Goal: Information Seeking & Learning: Understand process/instructions

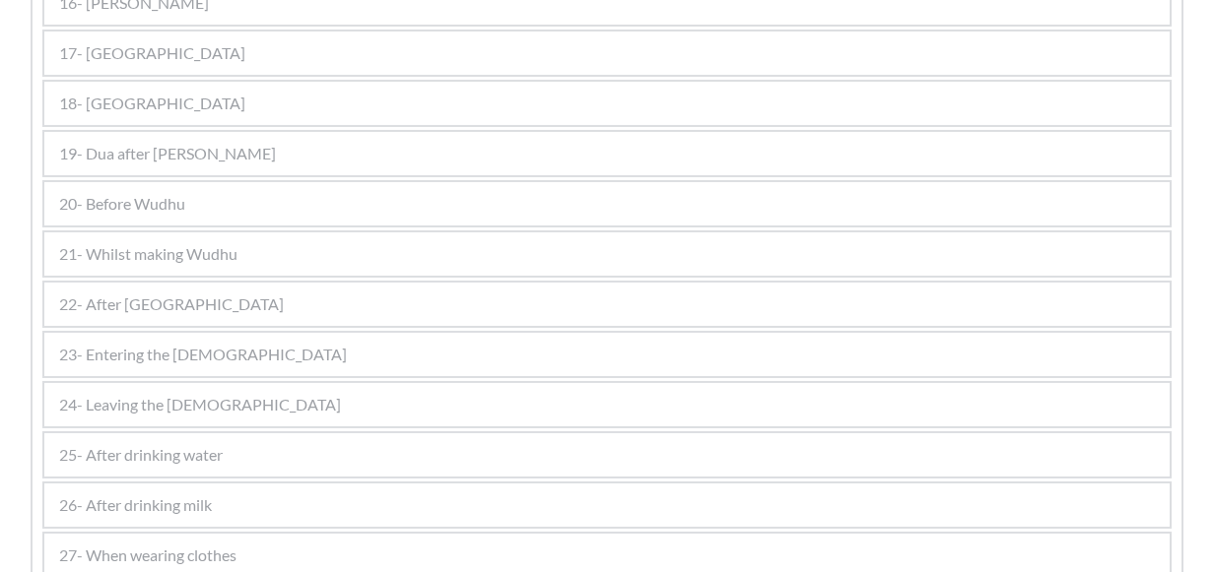
scroll to position [1478, 0]
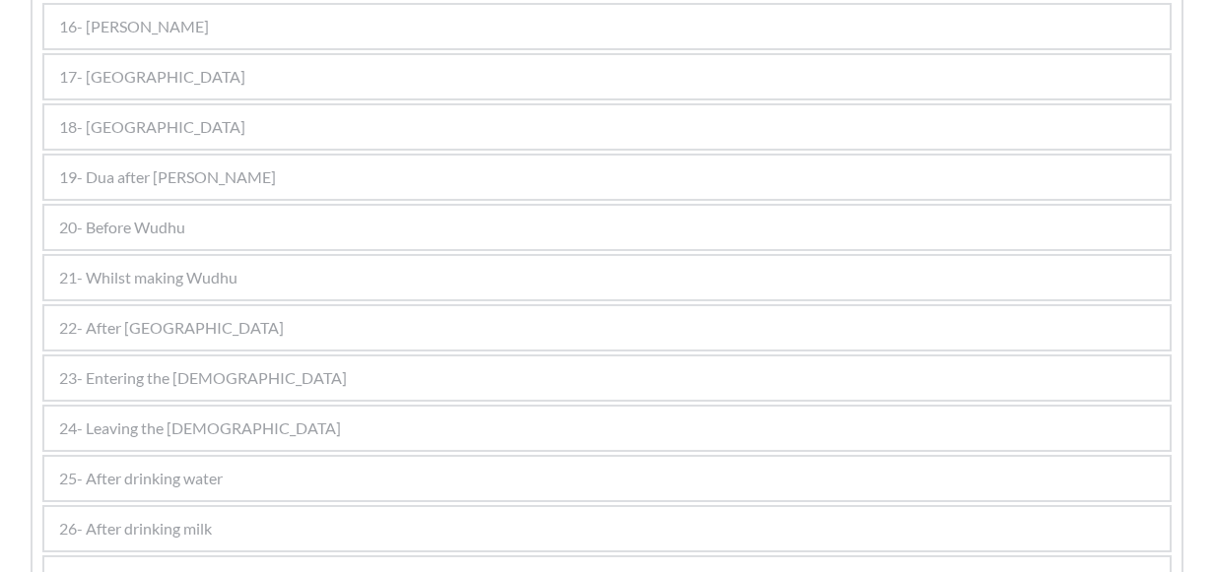
click at [146, 229] on span "20- Before Wudhu" at bounding box center [122, 228] width 126 height 24
click at [156, 216] on span "20- Before Wudhu" at bounding box center [122, 228] width 126 height 24
drag, startPoint x: 156, startPoint y: 213, endPoint x: 105, endPoint y: 223, distance: 51.2
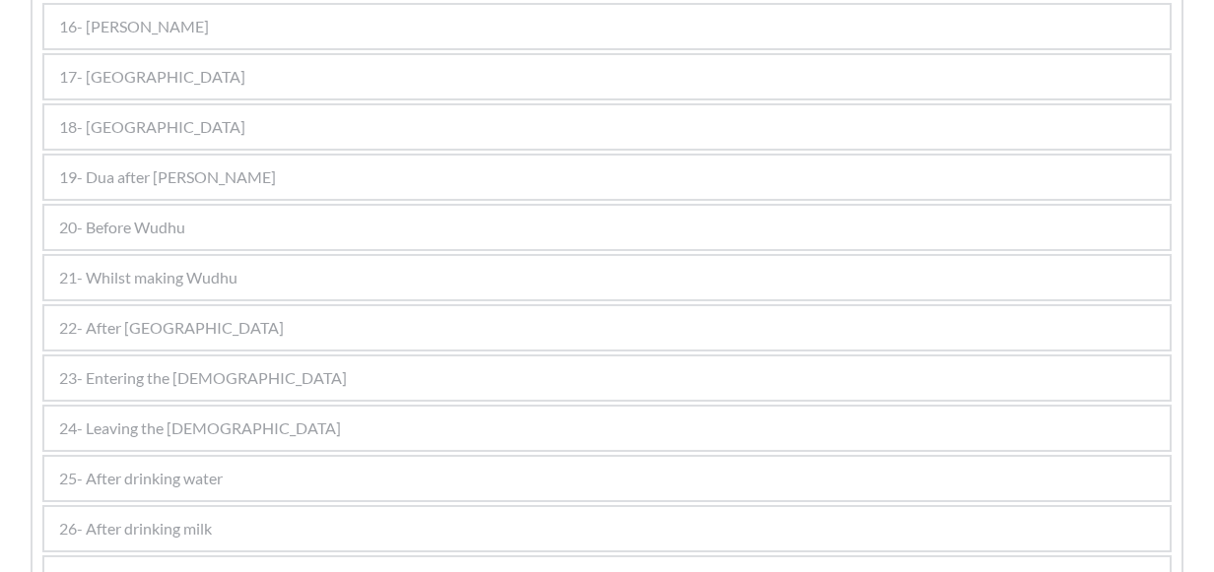
click at [104, 223] on span "20- Before Wudhu" at bounding box center [122, 228] width 126 height 24
click at [105, 223] on span "20- Before Wudhu" at bounding box center [122, 228] width 126 height 24
click at [179, 217] on span "20- Before Wudhu" at bounding box center [122, 228] width 126 height 24
click at [197, 233] on div "20- Before Wudhu" at bounding box center [606, 227] width 1125 height 43
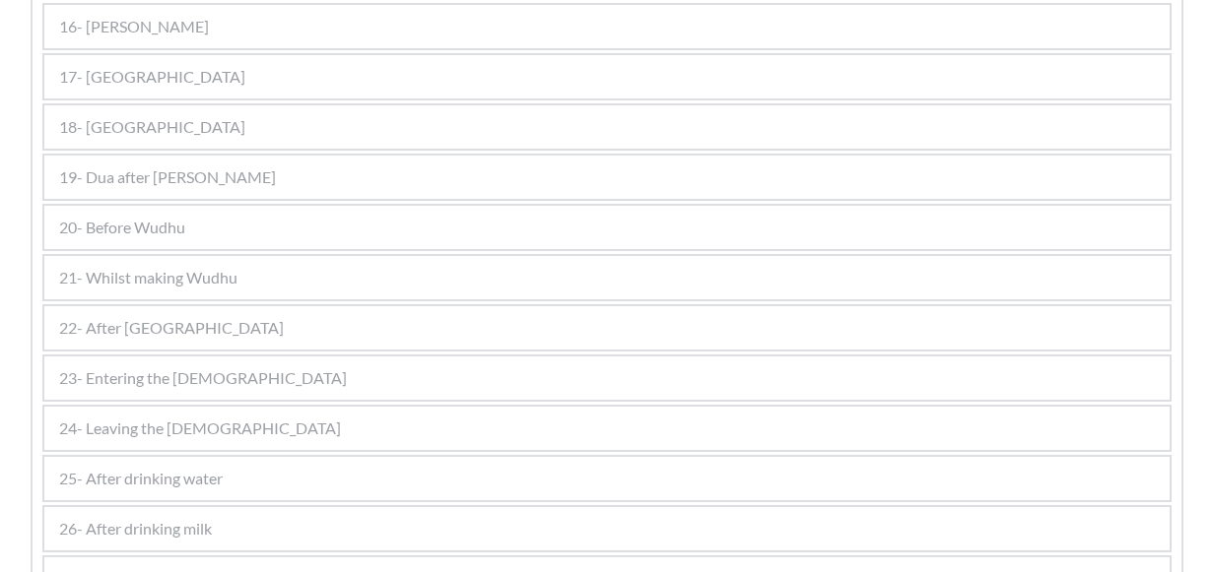
click at [197, 233] on div "20- Before Wudhu" at bounding box center [606, 227] width 1125 height 43
click at [138, 216] on span "20- Before Wudhu" at bounding box center [122, 228] width 126 height 24
drag, startPoint x: 138, startPoint y: 215, endPoint x: 94, endPoint y: 221, distance: 44.7
click at [94, 221] on span "20- Before Wudhu" at bounding box center [122, 228] width 126 height 24
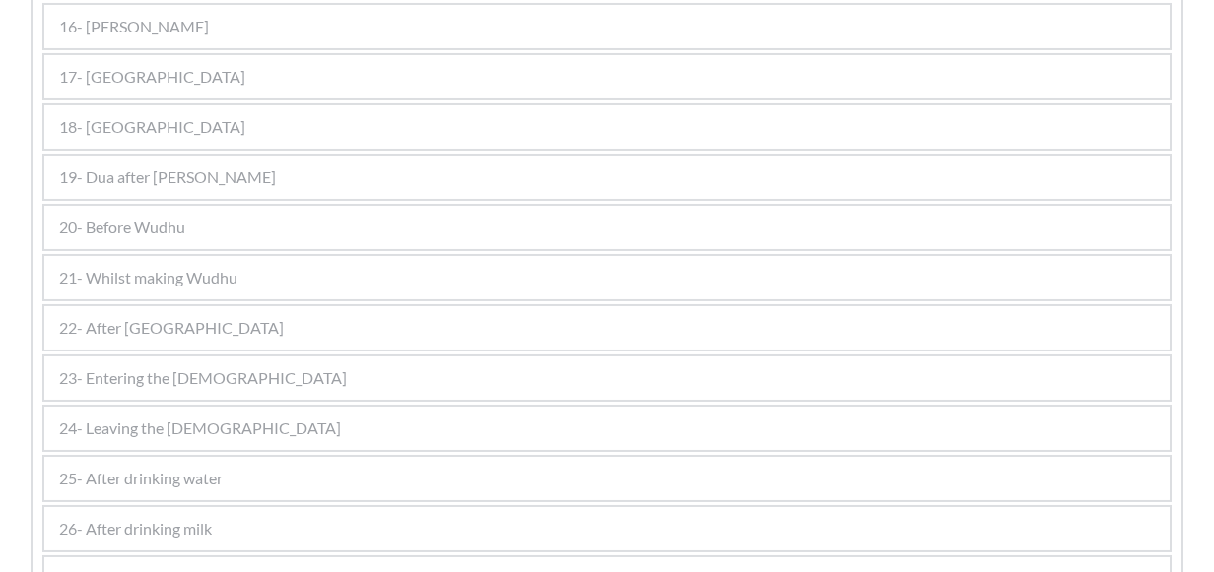
click at [94, 221] on span "20- Before Wudhu" at bounding box center [122, 228] width 126 height 24
click at [131, 209] on div "20- Before Wudhu" at bounding box center [606, 227] width 1125 height 43
click at [158, 223] on span "20- Before Wudhu" at bounding box center [122, 228] width 126 height 24
click at [158, 221] on span "20- Before Wudhu" at bounding box center [122, 228] width 126 height 24
drag, startPoint x: 158, startPoint y: 221, endPoint x: 105, endPoint y: 227, distance: 52.5
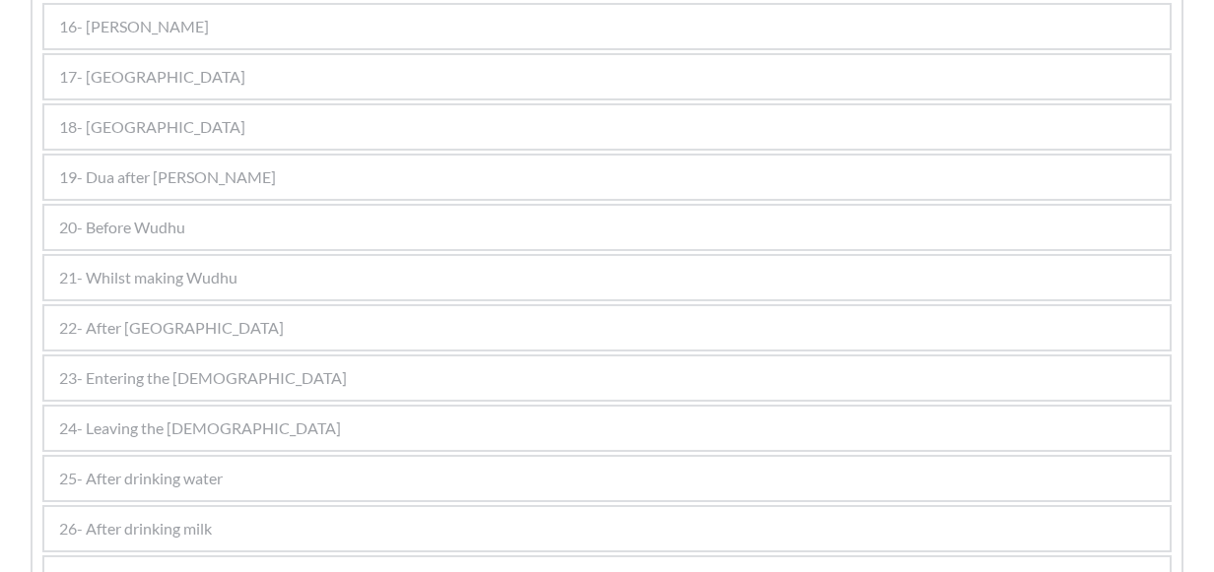
click at [105, 226] on span "20- Before Wudhu" at bounding box center [122, 228] width 126 height 24
click at [105, 227] on span "20- Before Wudhu" at bounding box center [122, 228] width 126 height 24
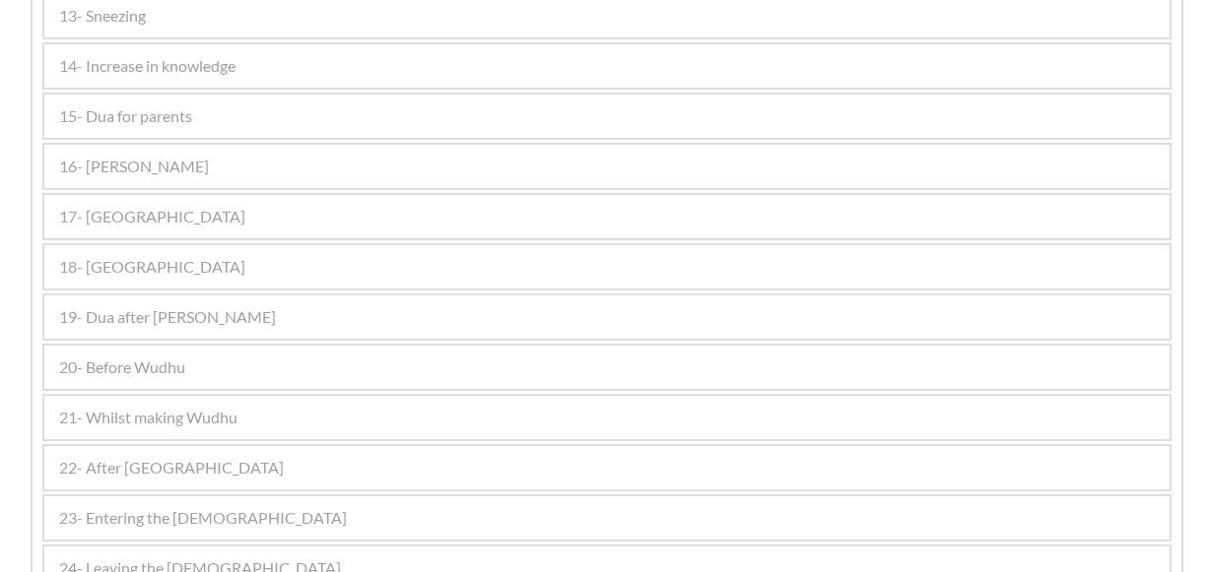
scroll to position [1478, 0]
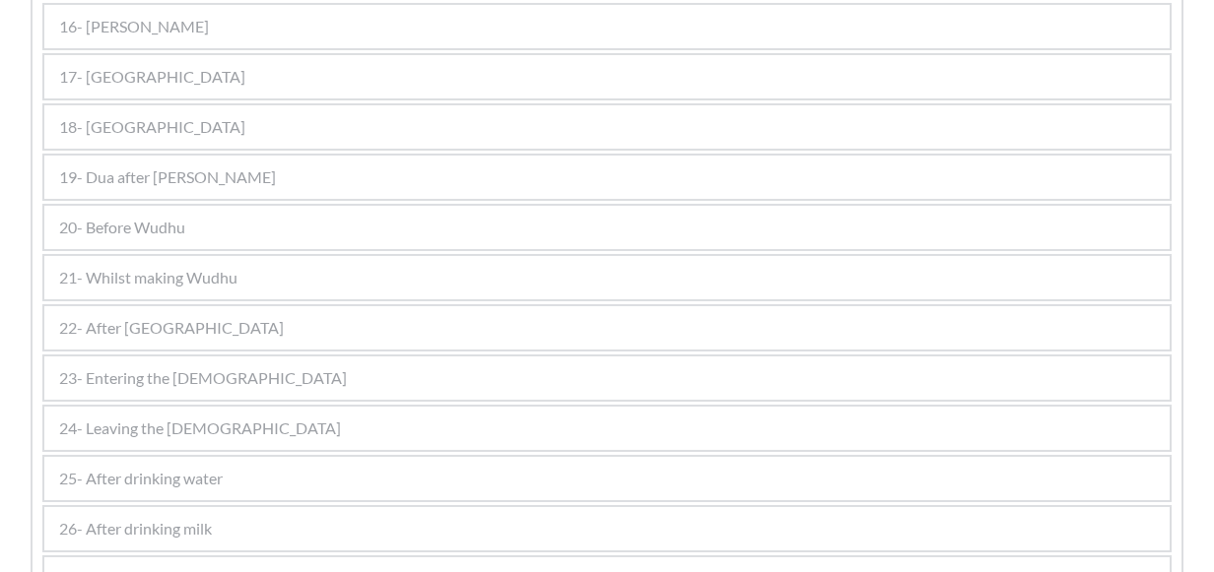
click at [137, 226] on span "20- Before Wudhu" at bounding box center [122, 228] width 126 height 24
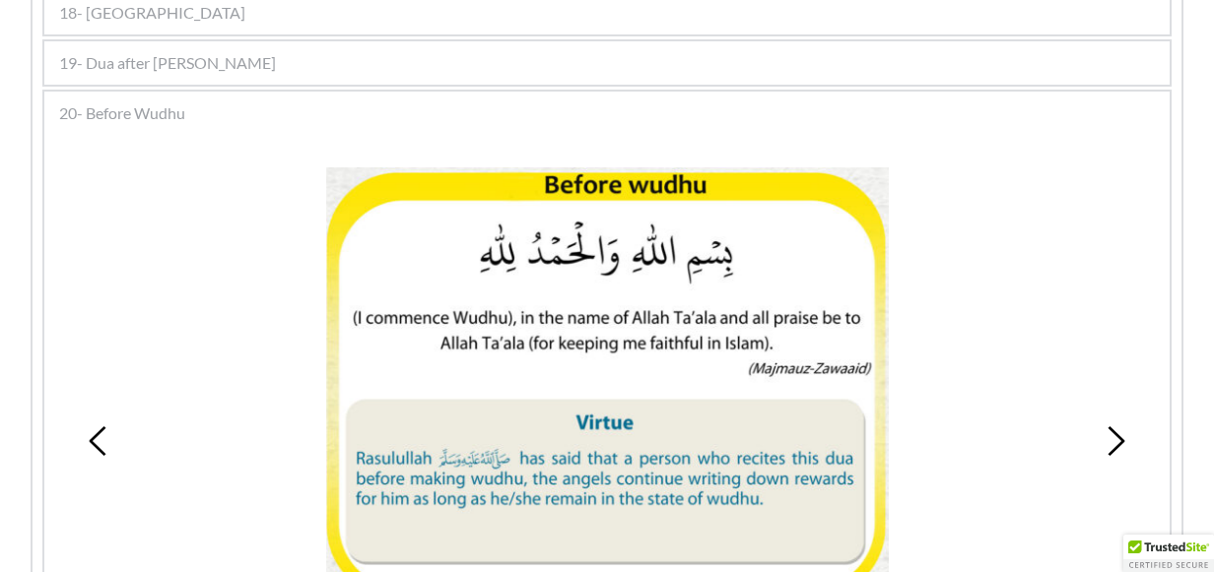
scroll to position [1425, 0]
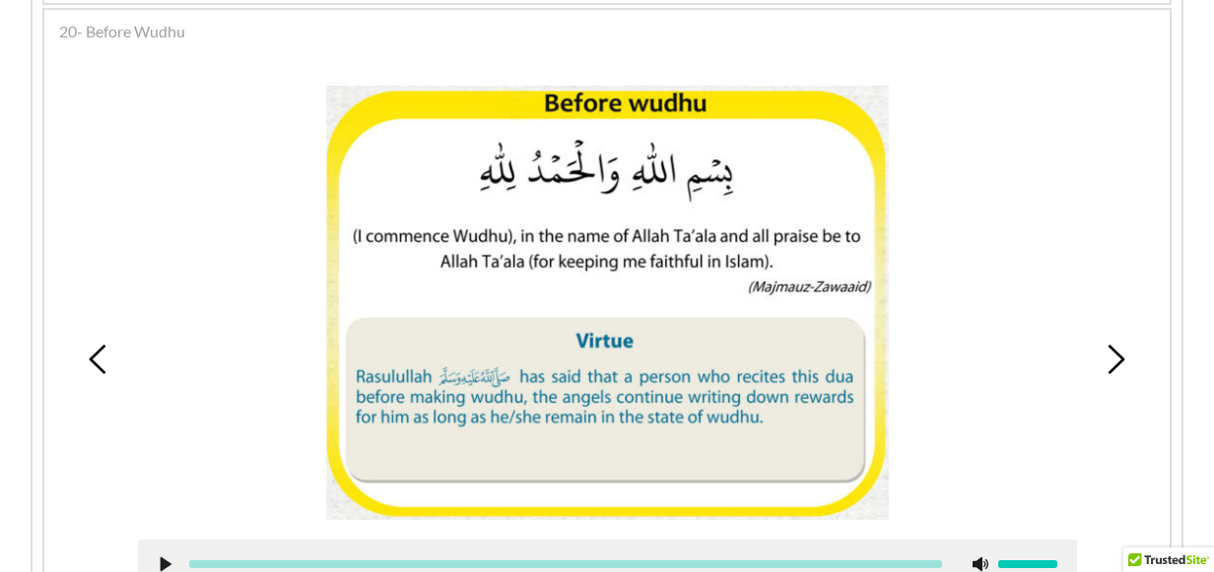
click at [101, 87] on div "1 2 3" at bounding box center [606, 359] width 1105 height 597
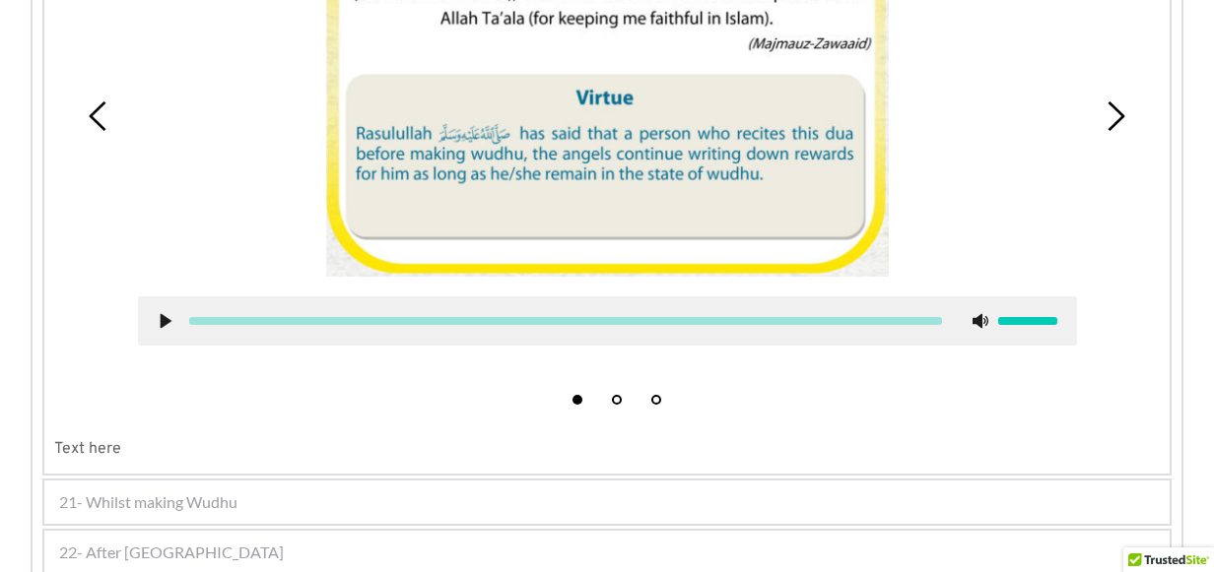
scroll to position [1721, 0]
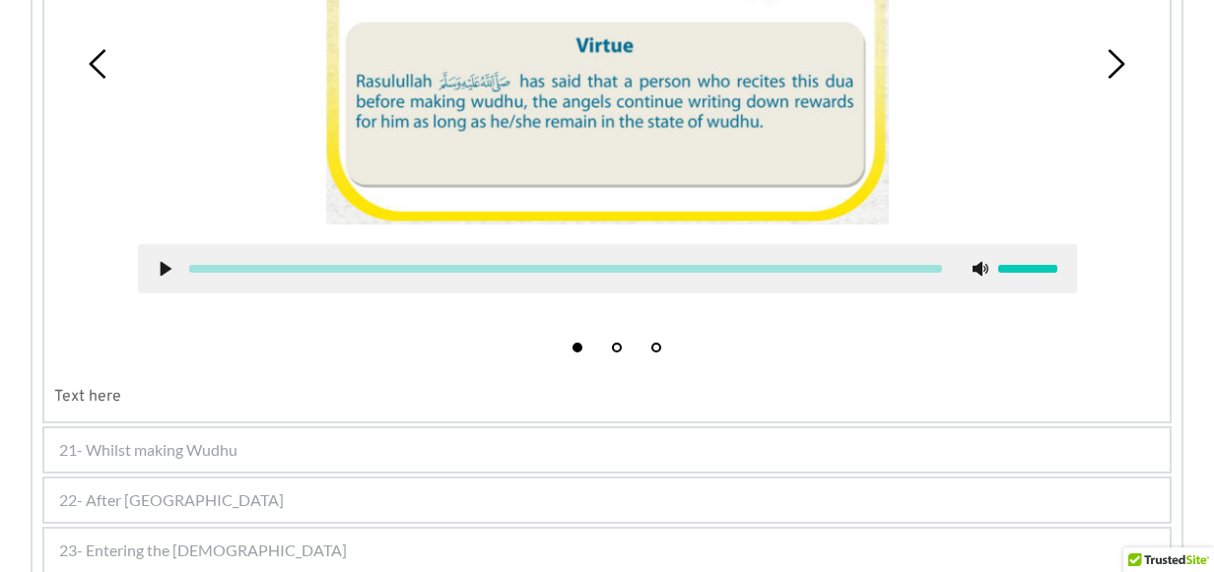
click at [139, 448] on span "21- Whilst making Wudhu" at bounding box center [148, 450] width 178 height 24
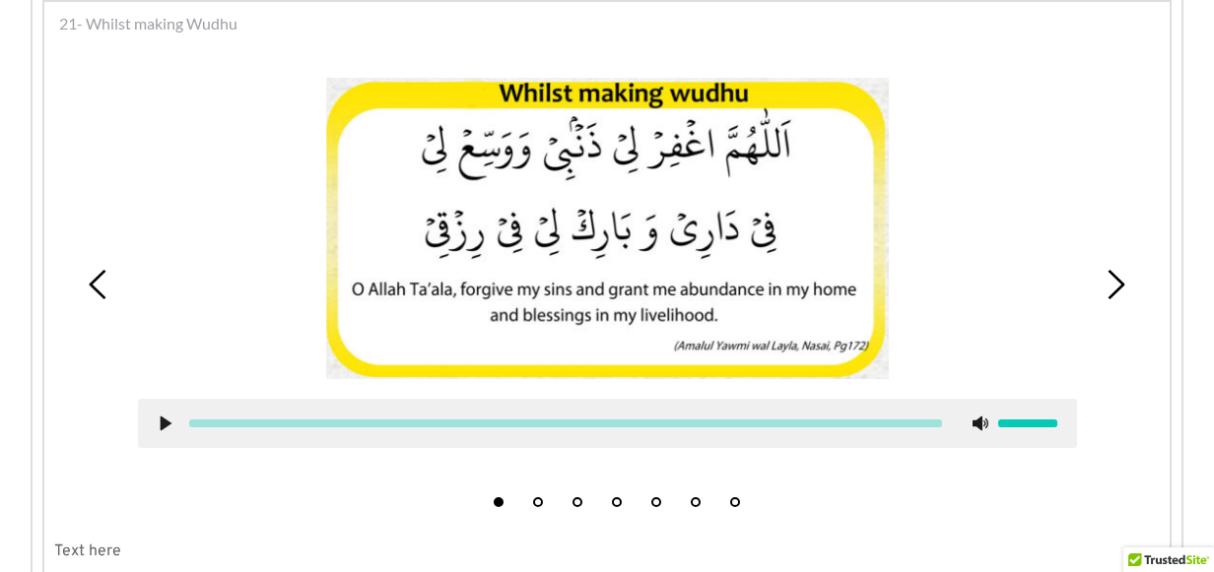
scroll to position [1480, 0]
